Goal: Find specific page/section: Find specific page/section

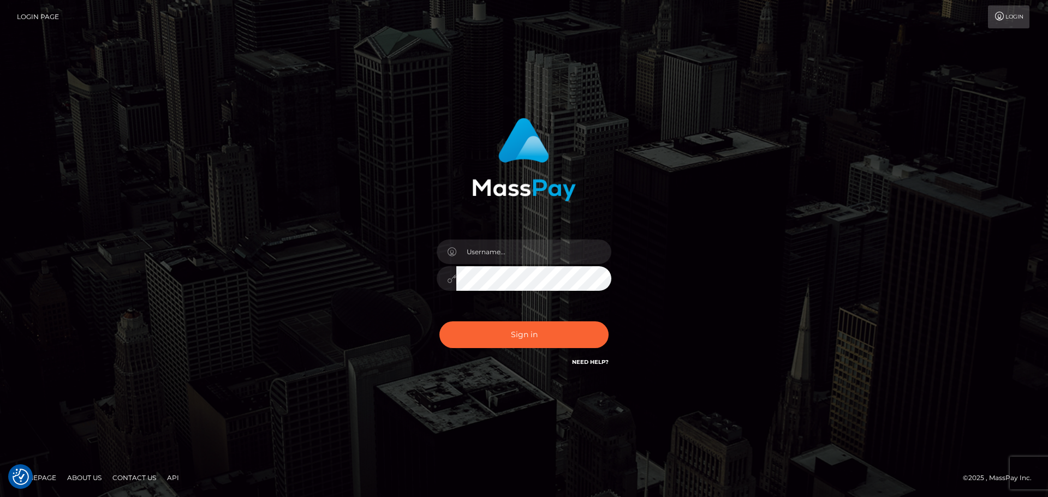
drag, startPoint x: 182, startPoint y: 335, endPoint x: 379, endPoint y: 274, distance: 206.8
click at [182, 335] on div "Sign in" at bounding box center [524, 249] width 1048 height 442
drag, startPoint x: 498, startPoint y: 253, endPoint x: 527, endPoint y: 257, distance: 28.6
click at [498, 253] on input "text" at bounding box center [533, 252] width 155 height 25
type input "Seleen"
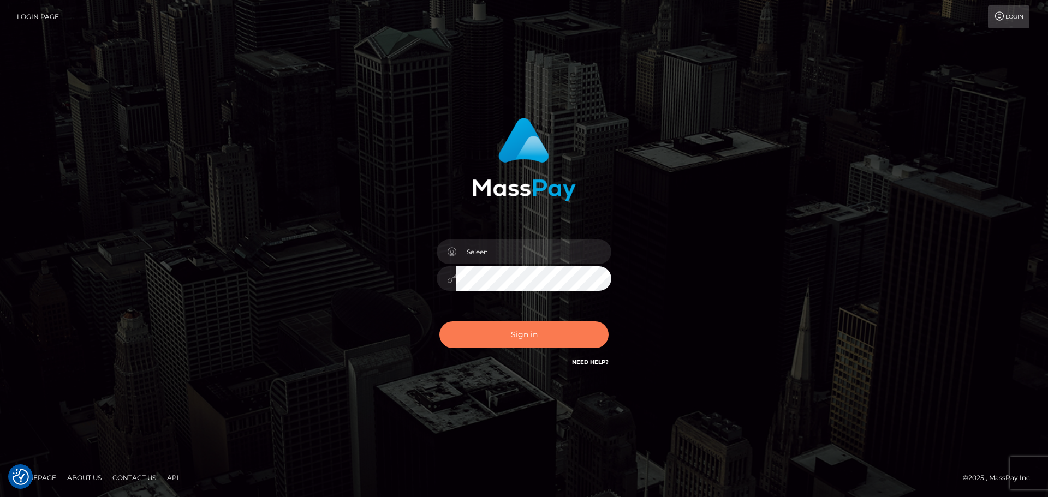
click at [546, 338] on button "Sign in" at bounding box center [523, 334] width 169 height 27
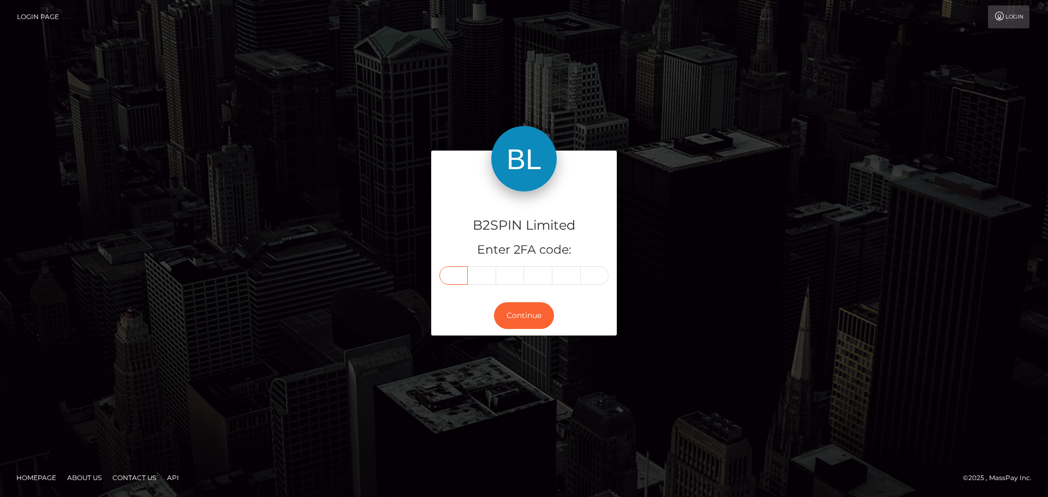
paste input "6"
type input "6"
type input "7"
type input "8"
type input "2"
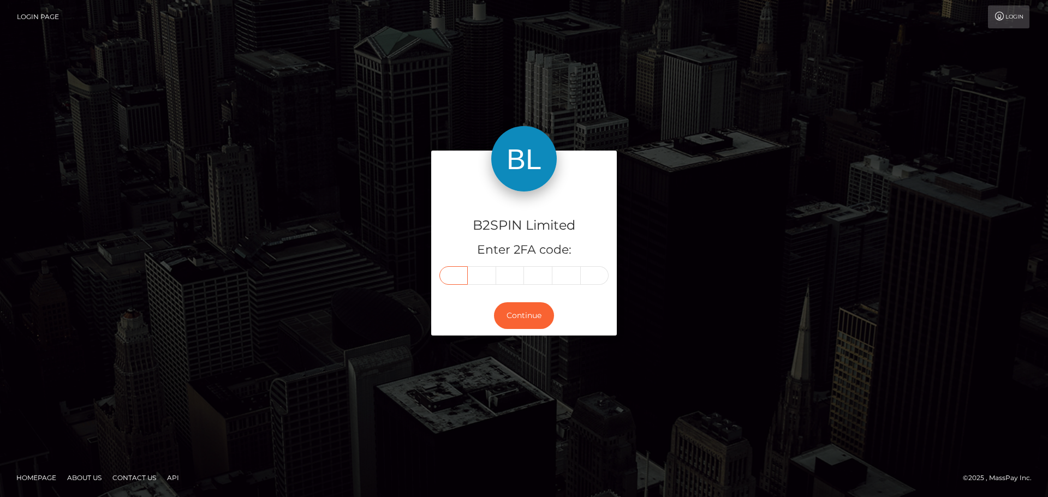
type input "6"
click at [532, 312] on button "Continue" at bounding box center [524, 315] width 60 height 27
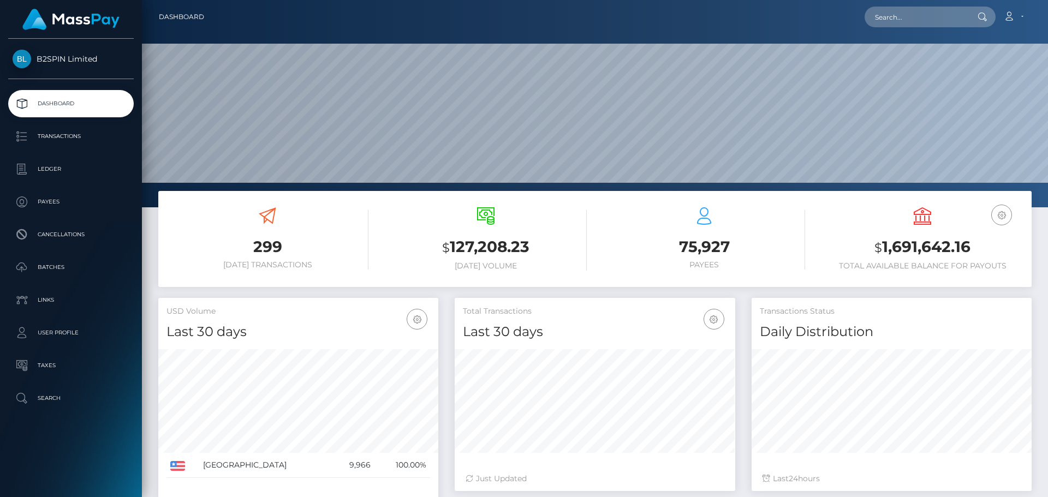
scroll to position [194, 281]
click at [935, 16] on input "text" at bounding box center [916, 17] width 103 height 21
paste input "3197637"
click at [921, 14] on input "3197637" at bounding box center [916, 17] width 103 height 21
paste input "8508"
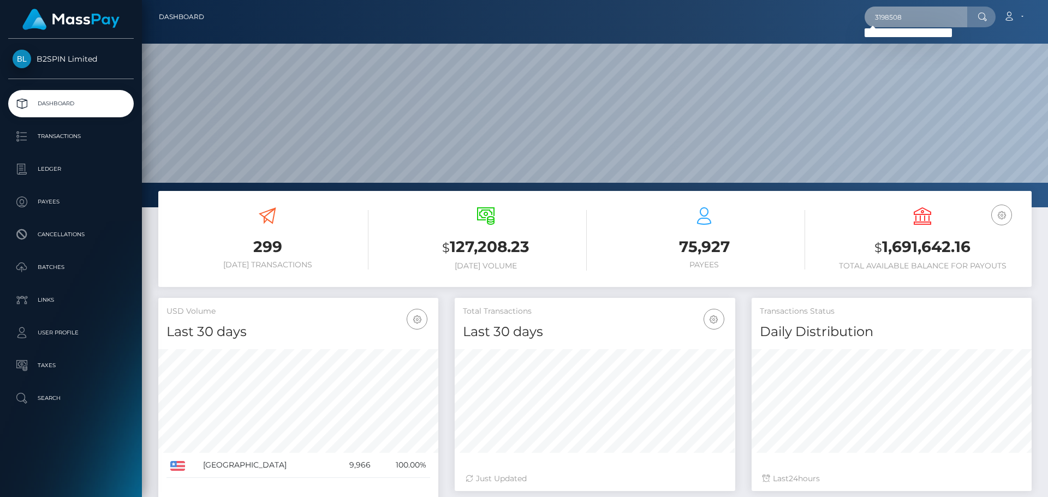
click at [938, 11] on input "3198508" at bounding box center [916, 17] width 103 height 21
paste input "188172747"
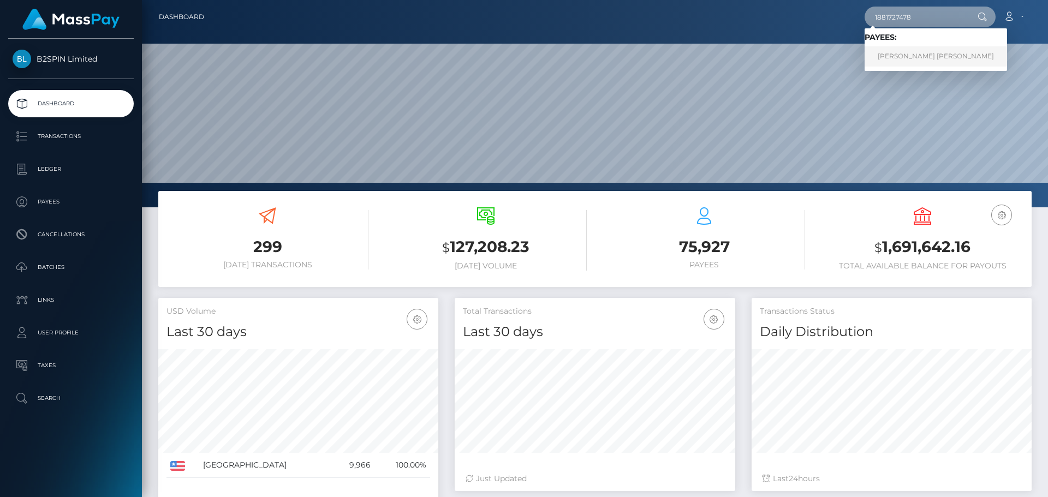
type input "1881727478"
click at [933, 53] on link "MAURICIO ALEJANDRO HERNANDEZ" at bounding box center [936, 56] width 142 height 20
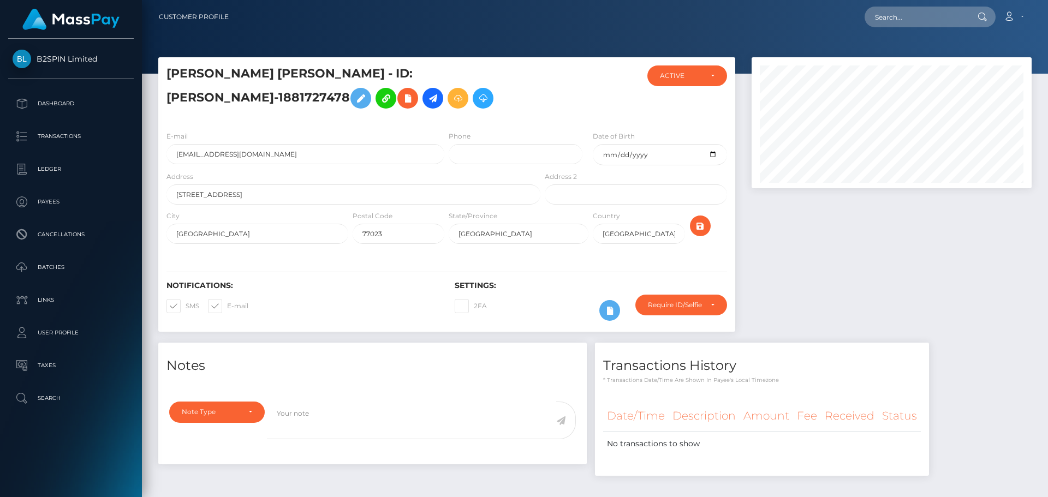
scroll to position [131, 281]
click at [928, 17] on input "text" at bounding box center [916, 17] width 103 height 21
paste input "1889138106"
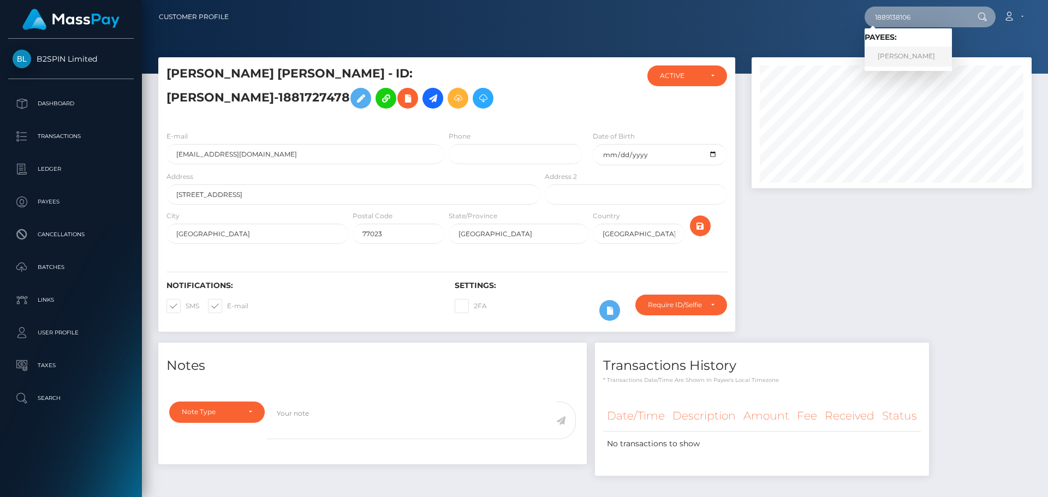
type input "1889138106"
click at [908, 52] on link "MIGUEL ANGEL GARCIA" at bounding box center [908, 56] width 87 height 20
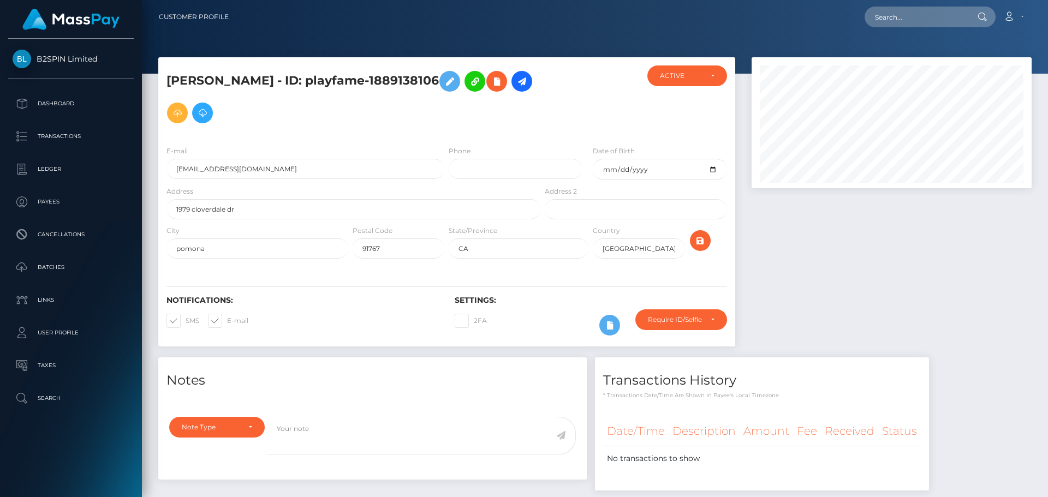
scroll to position [131, 281]
click at [894, 272] on div at bounding box center [891, 207] width 296 height 300
